Goal: Transaction & Acquisition: Purchase product/service

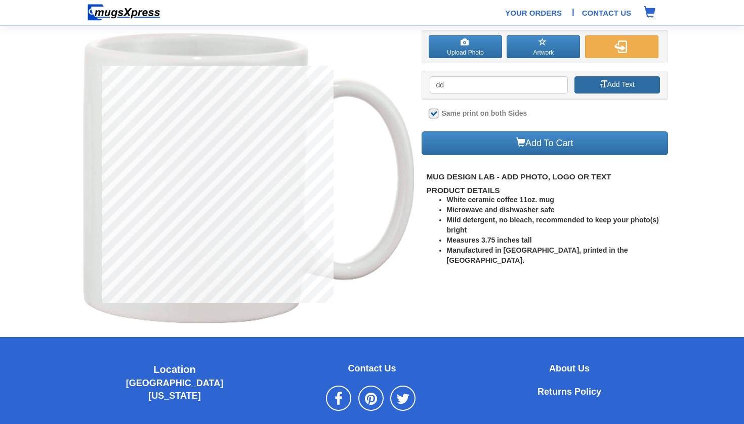
type input "dd"
click at [606, 86] on button "Add Text" at bounding box center [616, 84] width 85 height 17
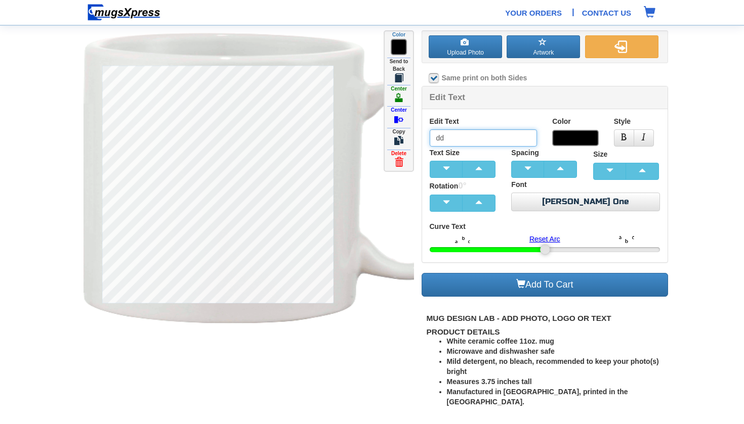
click at [486, 138] on input "dd" at bounding box center [483, 137] width 108 height 17
type input "d"
click at [486, 44] on label "Upload Photo" at bounding box center [464, 46] width 73 height 23
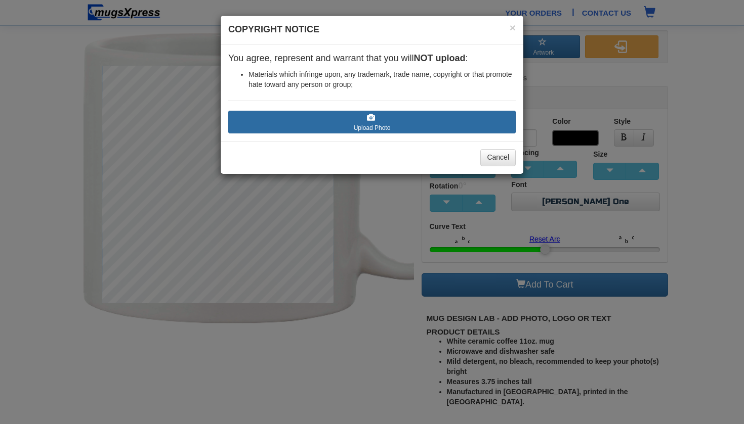
click at [394, 117] on label "Upload Photo" at bounding box center [371, 122] width 287 height 23
click at [346, 133] on input "Upload Photo" at bounding box center [288, 138] width 115 height 10
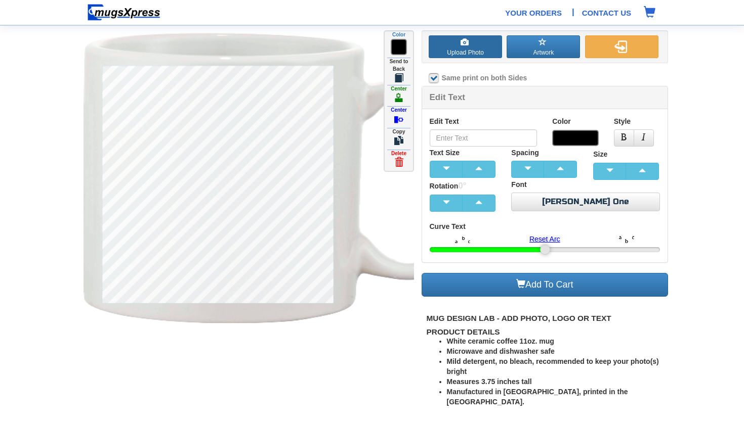
click at [482, 47] on label "Upload Photo" at bounding box center [464, 46] width 73 height 23
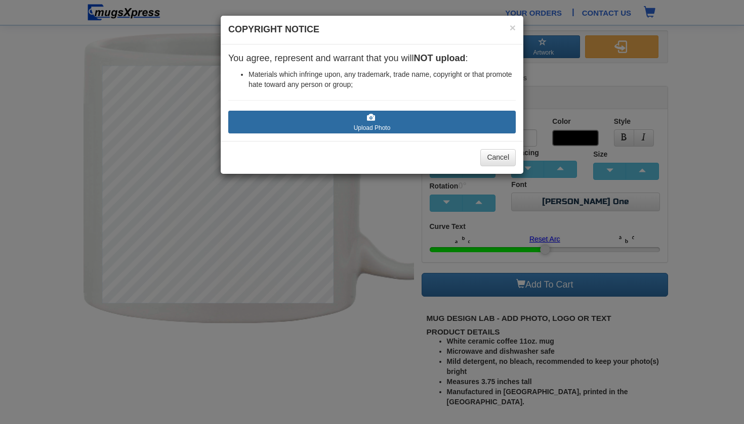
click at [414, 115] on label "Upload Photo" at bounding box center [371, 122] width 287 height 23
click at [346, 133] on input "Upload Photo" at bounding box center [288, 138] width 115 height 10
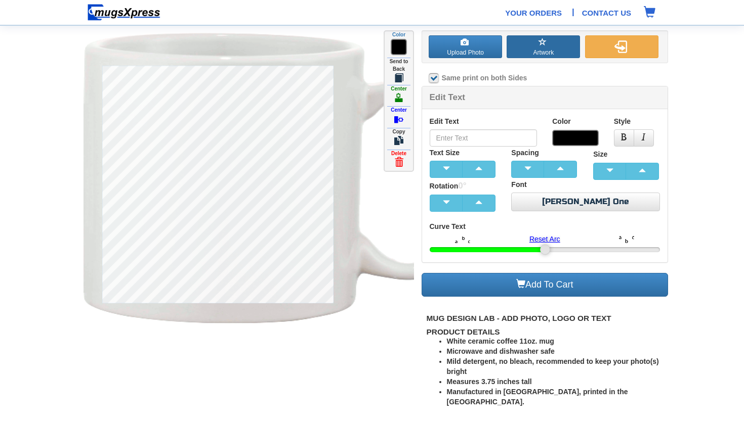
click at [562, 48] on button "Artwork" at bounding box center [542, 46] width 73 height 23
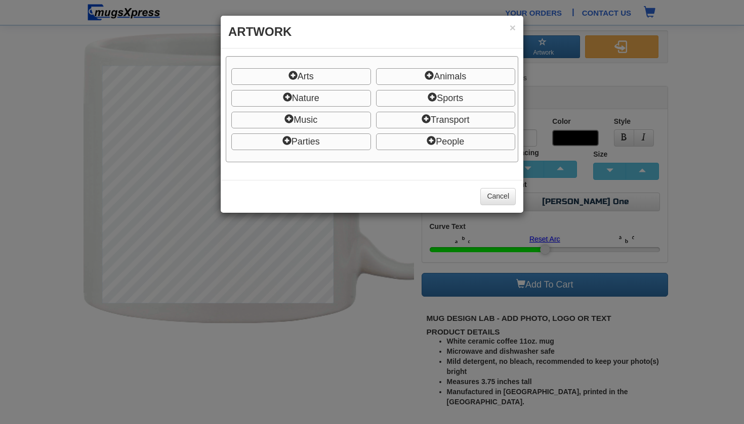
click at [350, 71] on span "Arts" at bounding box center [301, 76] width 140 height 17
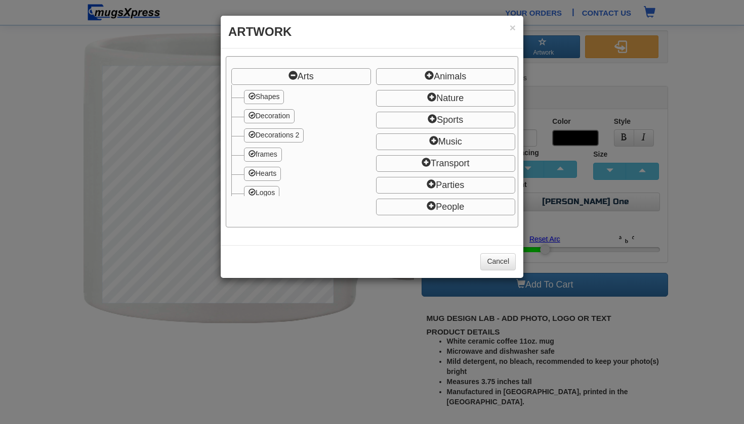
click at [274, 149] on span "frames" at bounding box center [263, 155] width 38 height 14
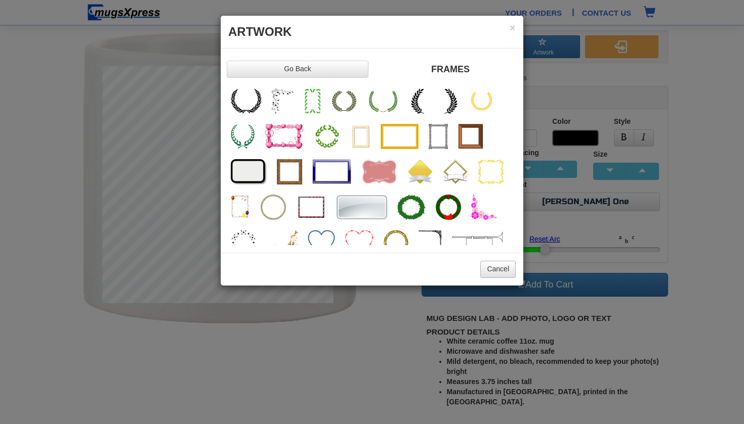
click at [491, 273] on button "Cancel" at bounding box center [497, 269] width 35 height 17
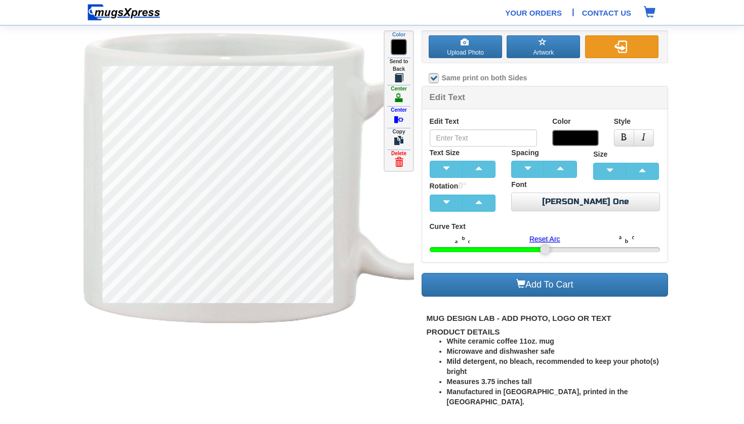
click at [612, 35] on button "button" at bounding box center [621, 46] width 73 height 23
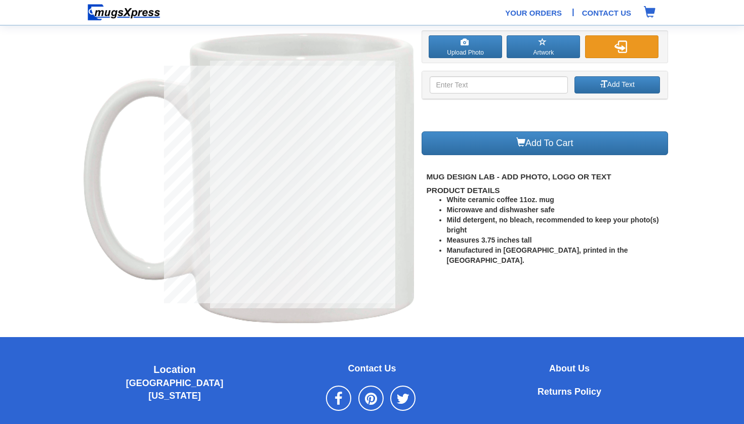
click at [612, 35] on button "button" at bounding box center [621, 46] width 73 height 23
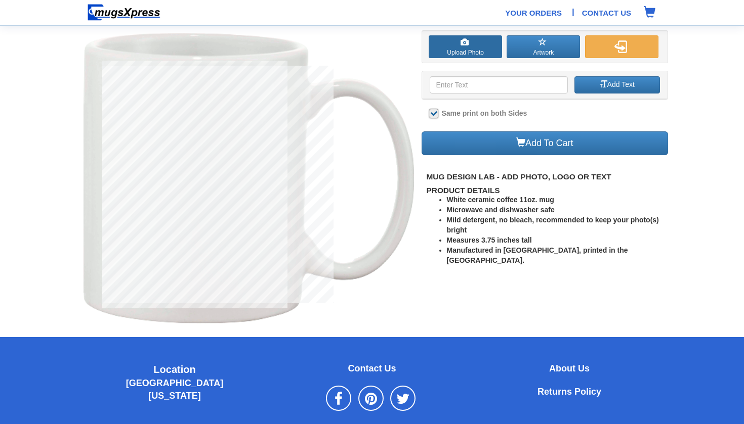
click at [483, 42] on label "Upload Photo" at bounding box center [464, 46] width 73 height 23
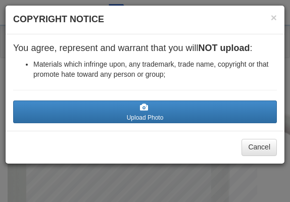
click at [266, 18] on h4 "Copyright Notice" at bounding box center [145, 19] width 264 height 13
click at [274, 19] on button "×" at bounding box center [274, 17] width 6 height 11
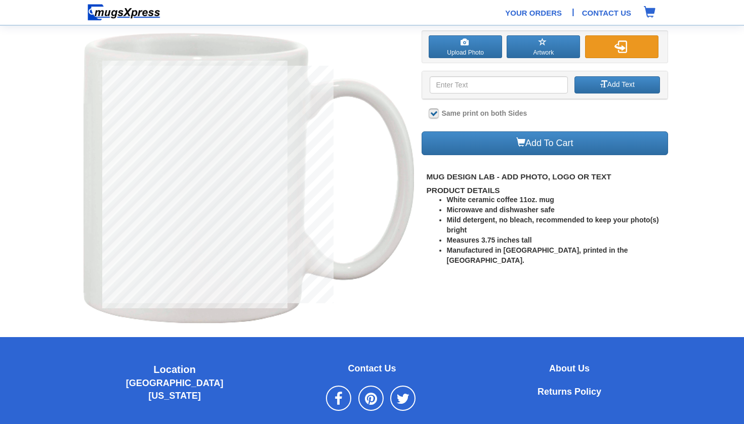
click at [617, 54] on button "button" at bounding box center [621, 46] width 73 height 23
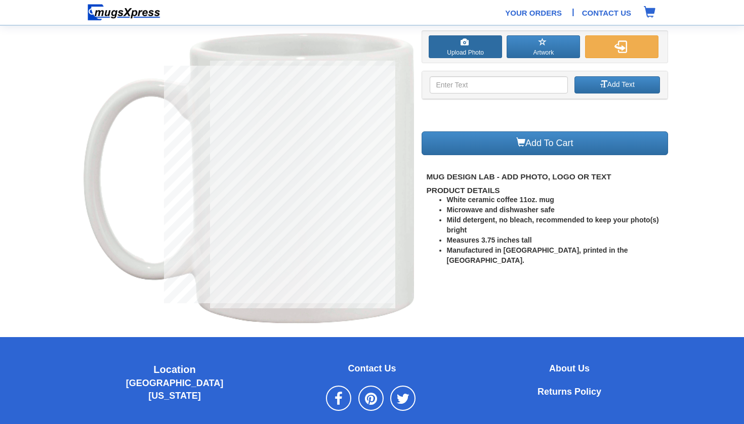
click at [476, 51] on label "Upload Photo" at bounding box center [464, 46] width 73 height 23
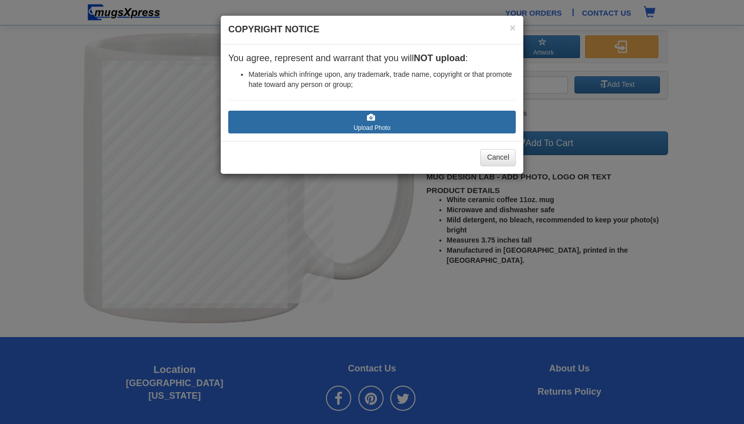
click at [405, 123] on label "Upload Photo" at bounding box center [371, 122] width 287 height 23
click at [346, 133] on input "Upload Photo" at bounding box center [288, 138] width 115 height 10
